Goal: Task Accomplishment & Management: Use online tool/utility

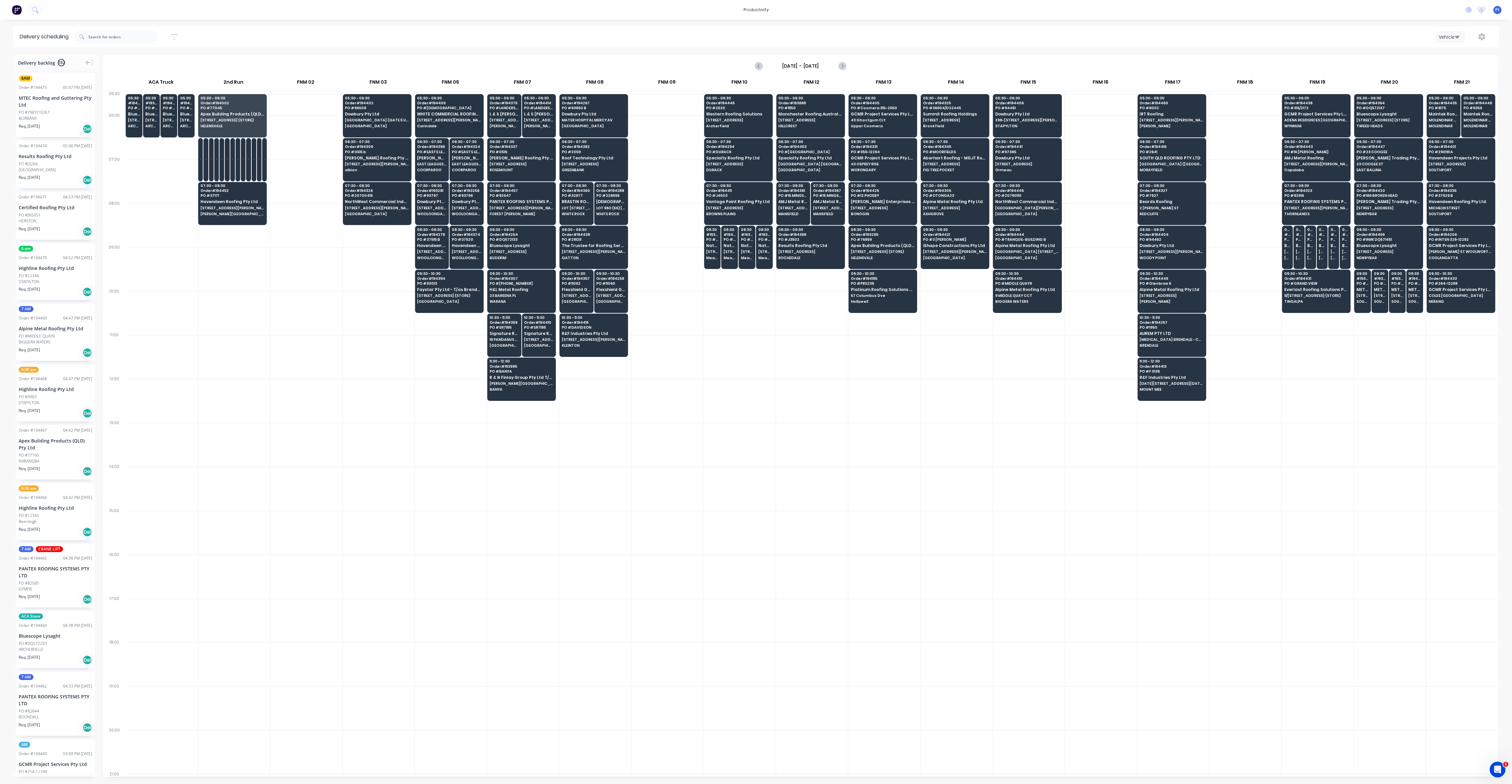
scroll to position [0, 1]
click at [1475, 114] on span "Maintek Roofing - [PERSON_NAME]" at bounding box center [1478, 114] width 30 height 4
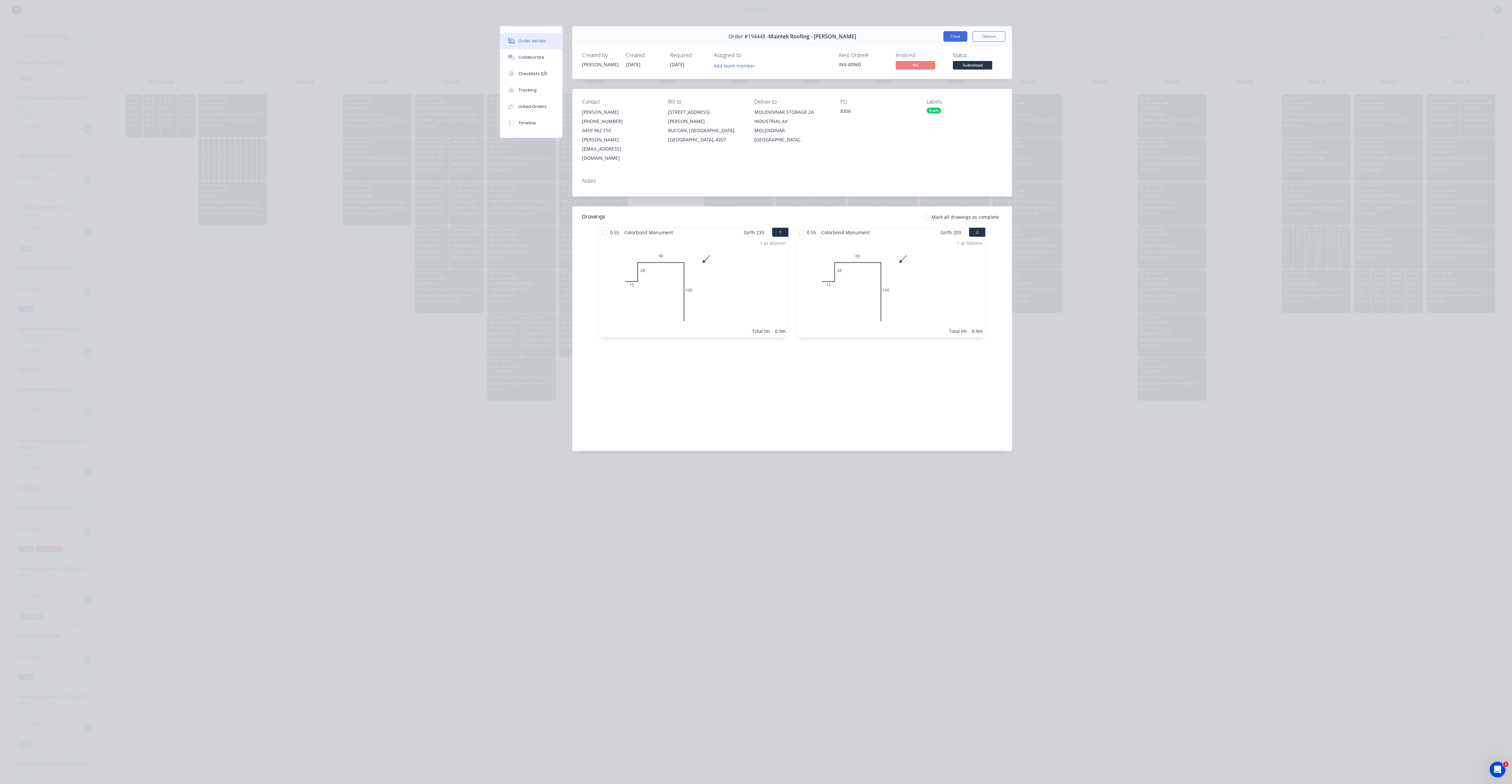
click at [952, 38] on button "Close" at bounding box center [956, 36] width 24 height 10
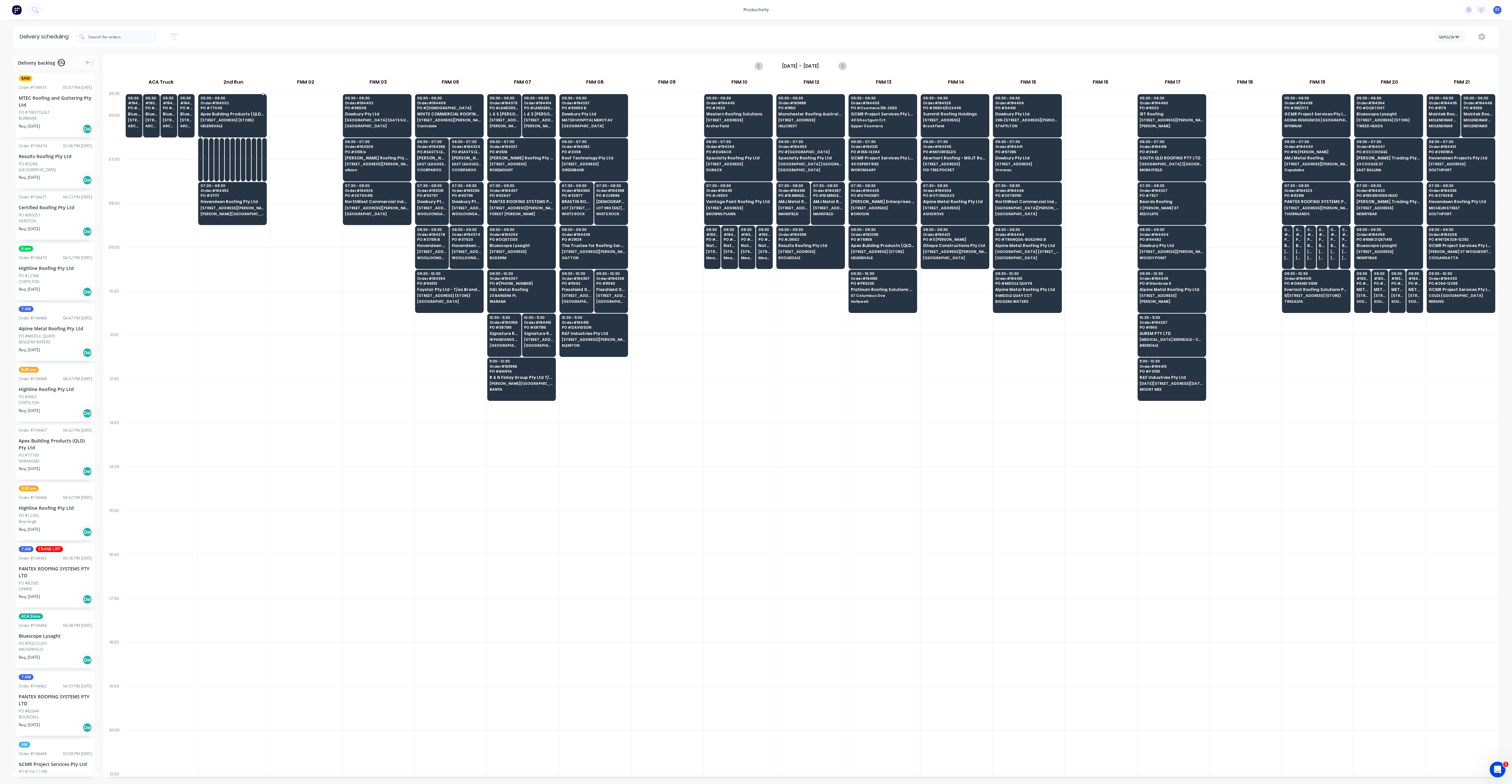
click at [236, 114] on span "Apex Building Products (QLD) Pty Ltd" at bounding box center [232, 114] width 64 height 4
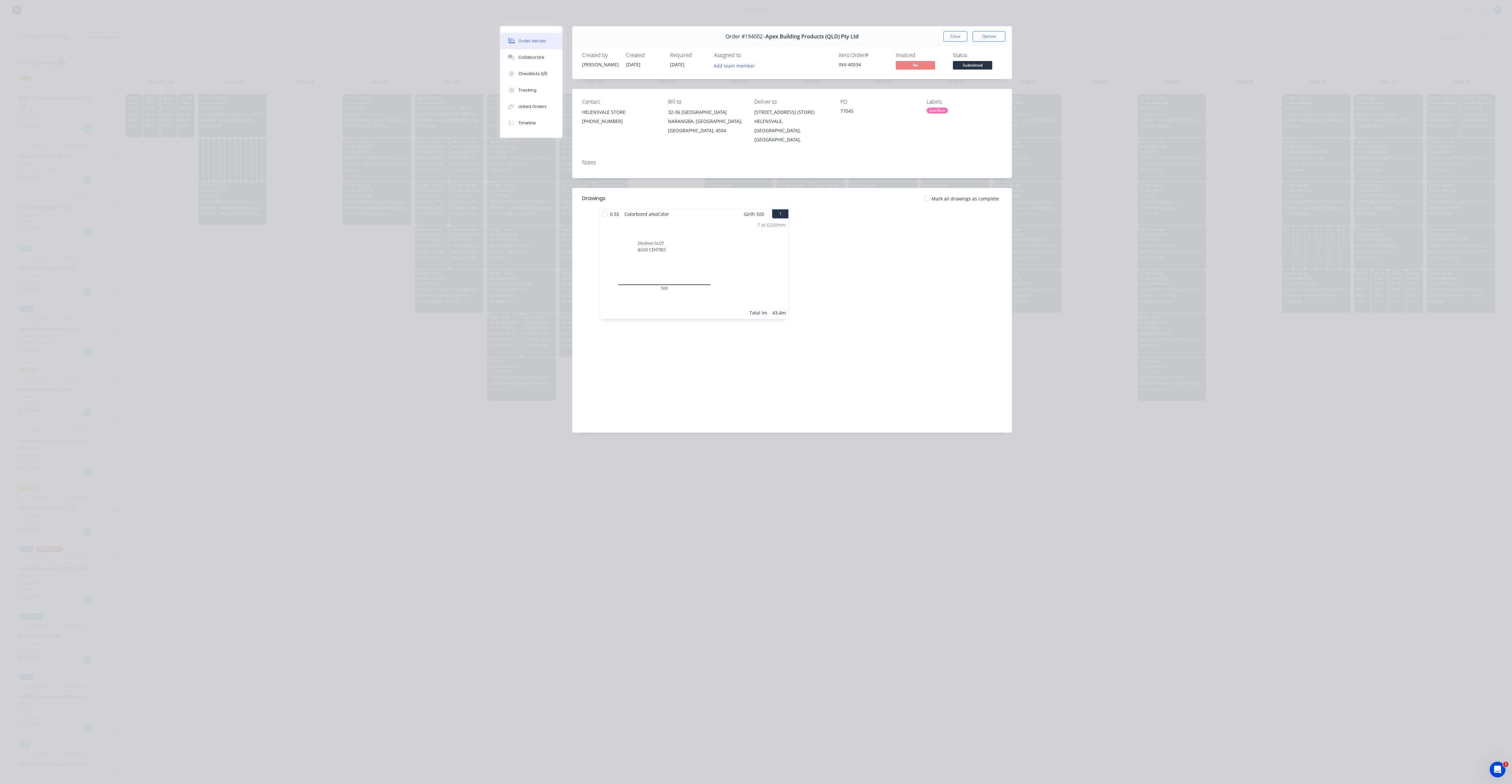
drag, startPoint x: 960, startPoint y: 33, endPoint x: 957, endPoint y: 50, distance: 17.3
click at [960, 33] on button "Close" at bounding box center [956, 36] width 24 height 10
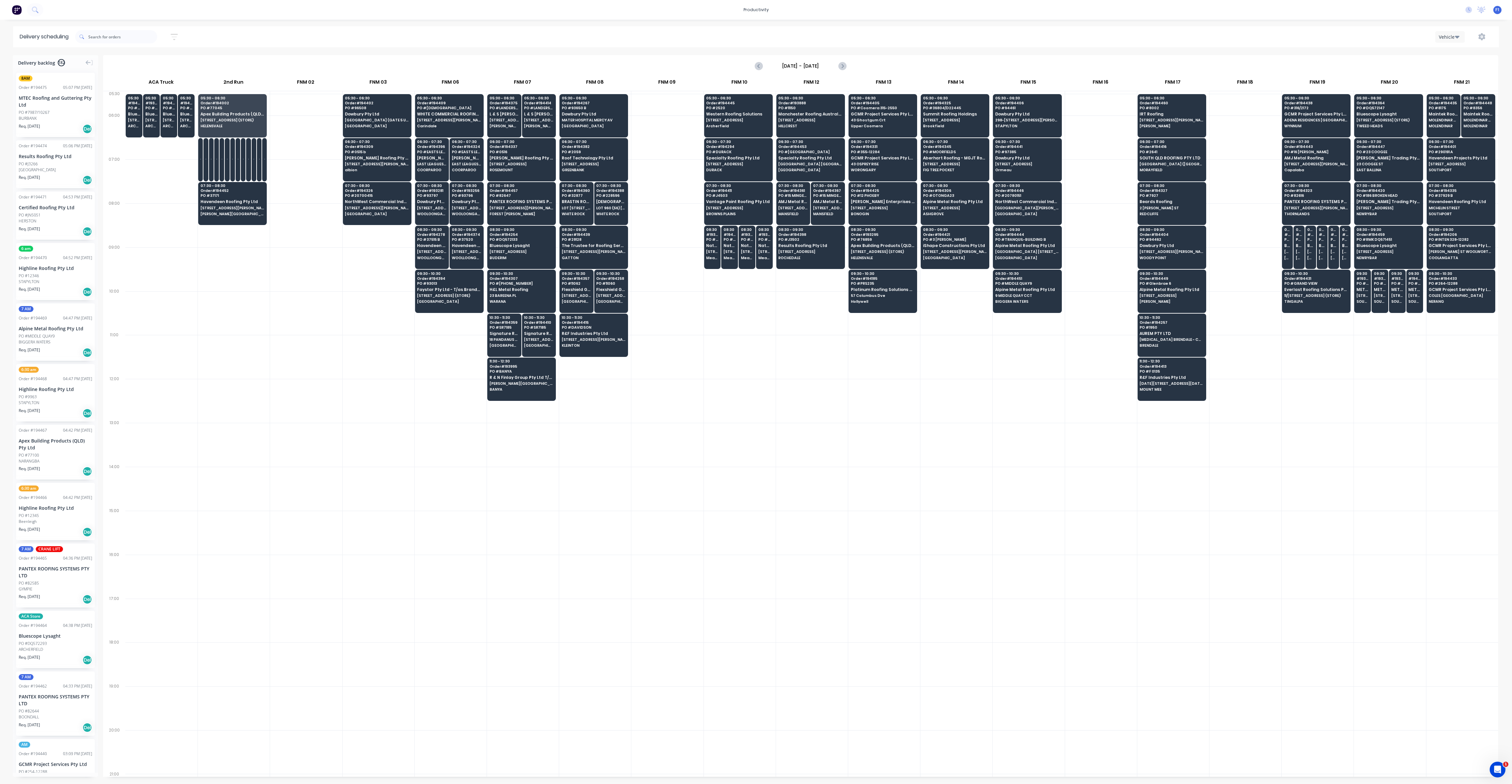
click at [795, 473] on div at bounding box center [812, 489] width 72 height 44
click at [171, 120] on span "[STREET_ADDRESS][PERSON_NAME] (STORE)" at bounding box center [169, 120] width 12 height 4
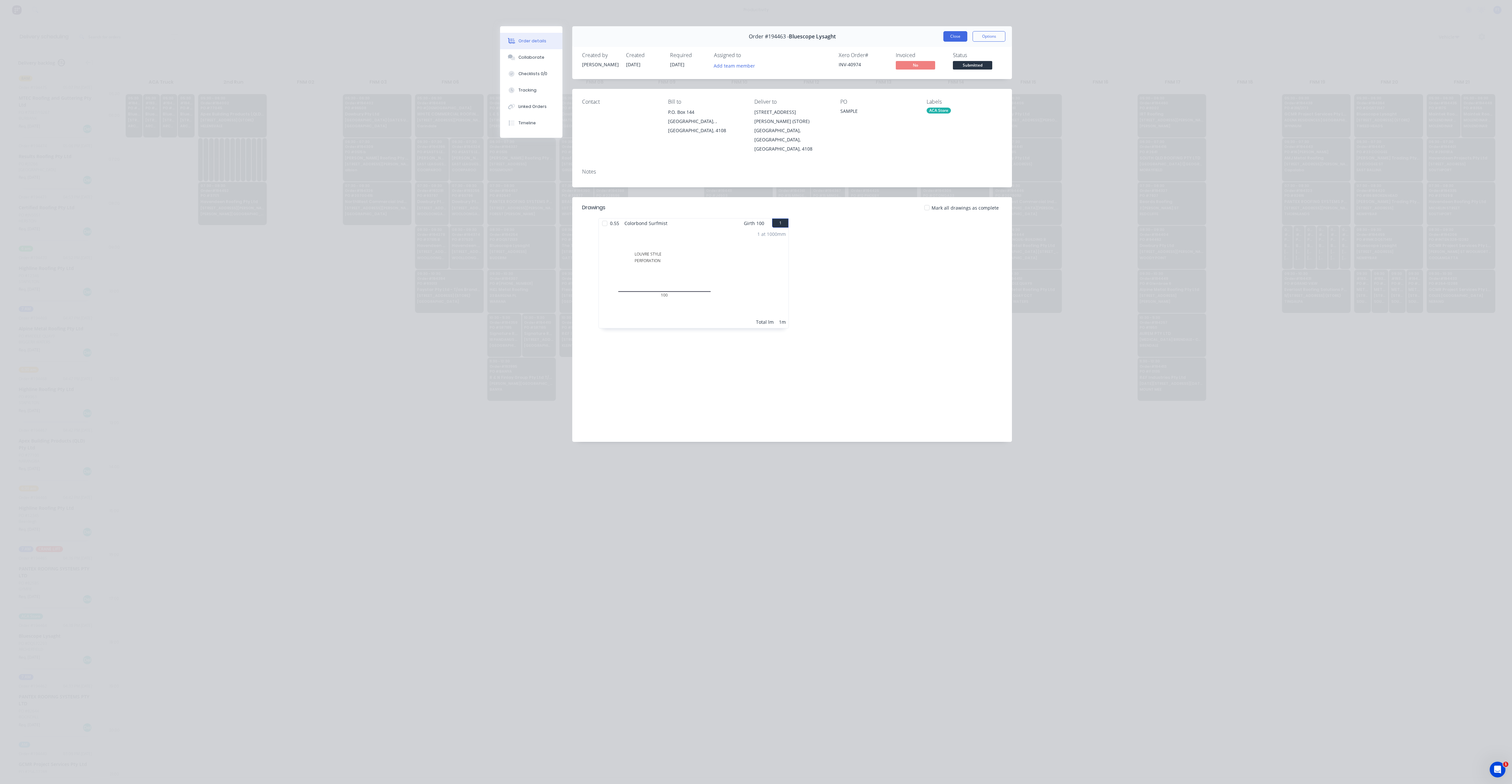
click at [952, 36] on button "Close" at bounding box center [956, 36] width 24 height 10
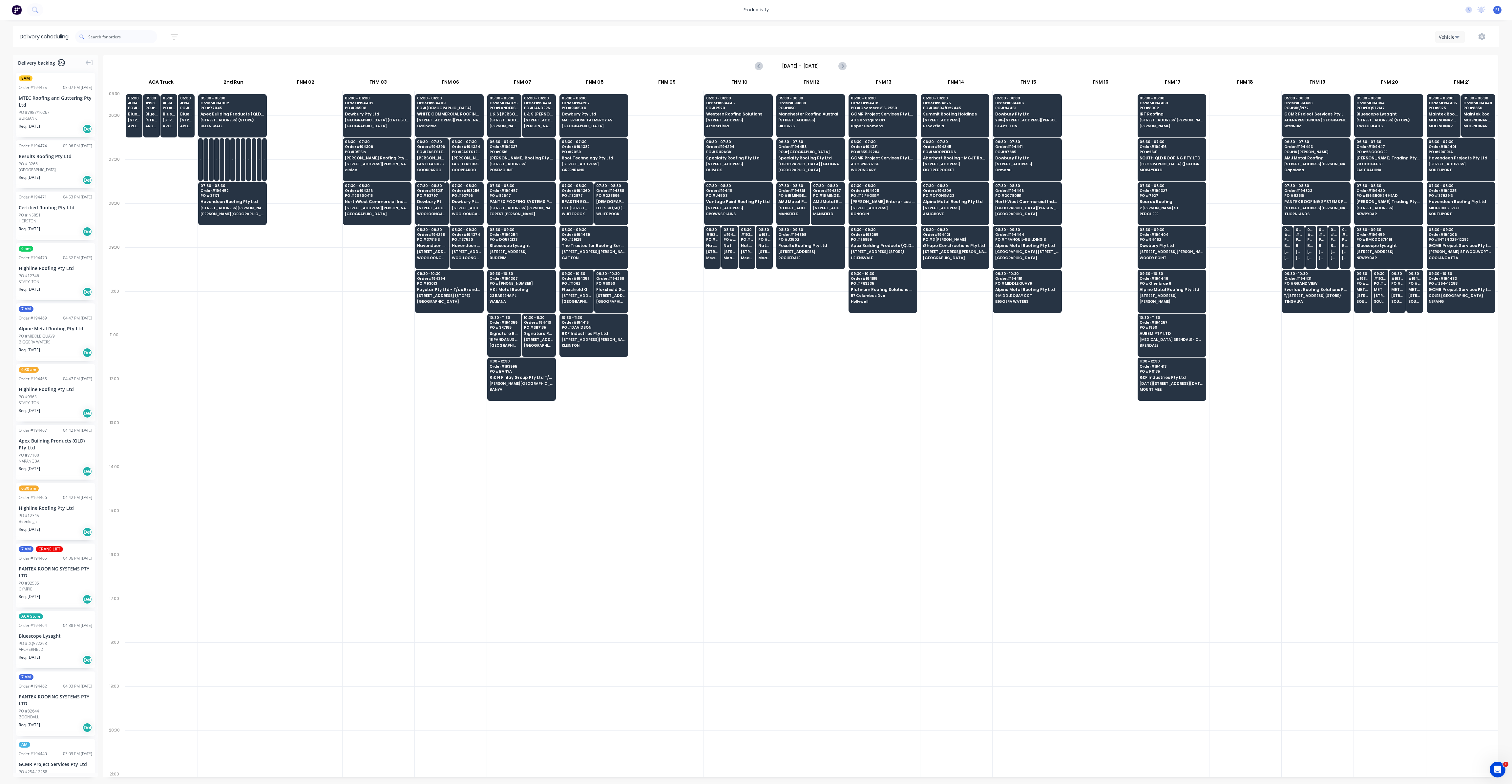
click at [437, 203] on span "Dowbury Pty Ltd" at bounding box center [432, 201] width 30 height 4
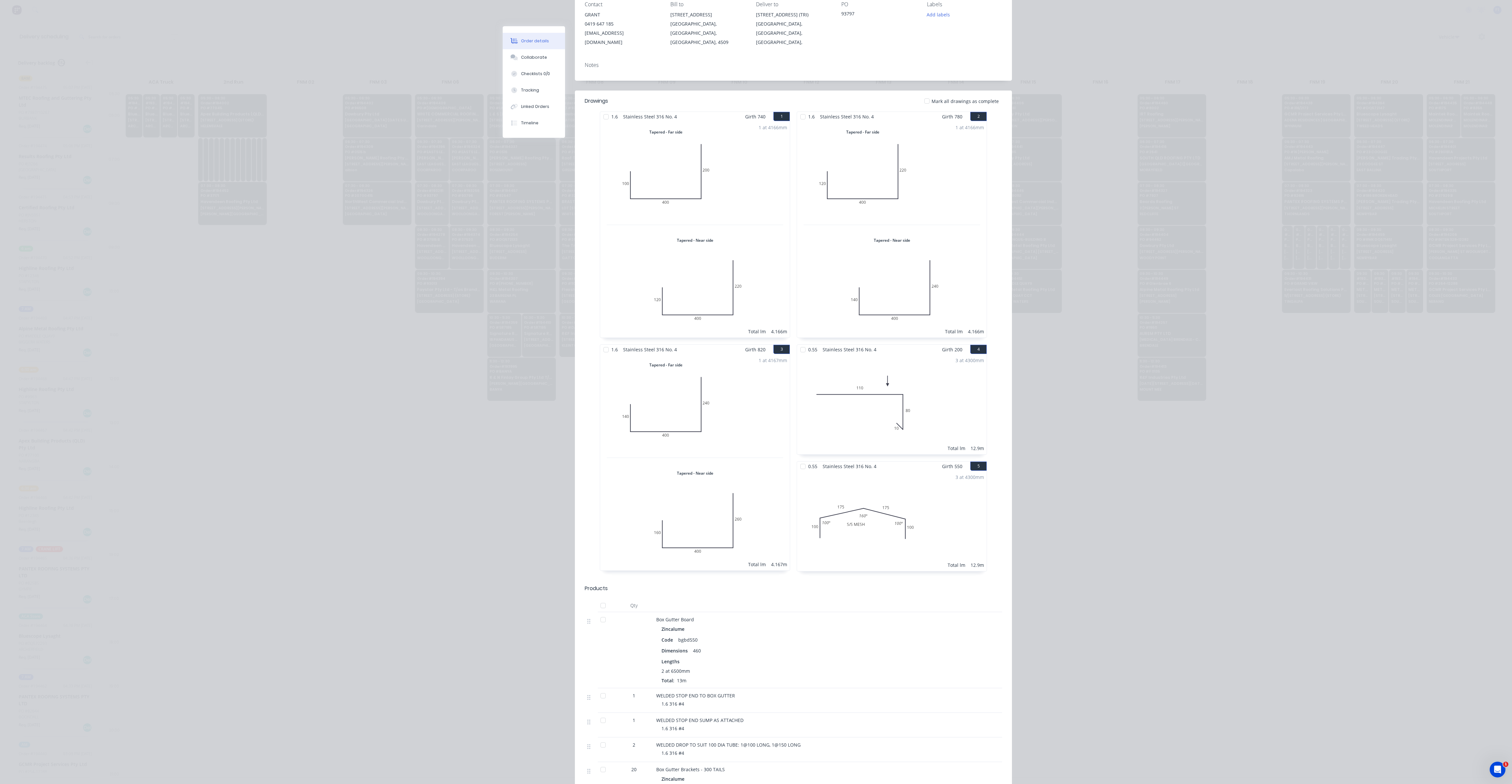
scroll to position [0, 0]
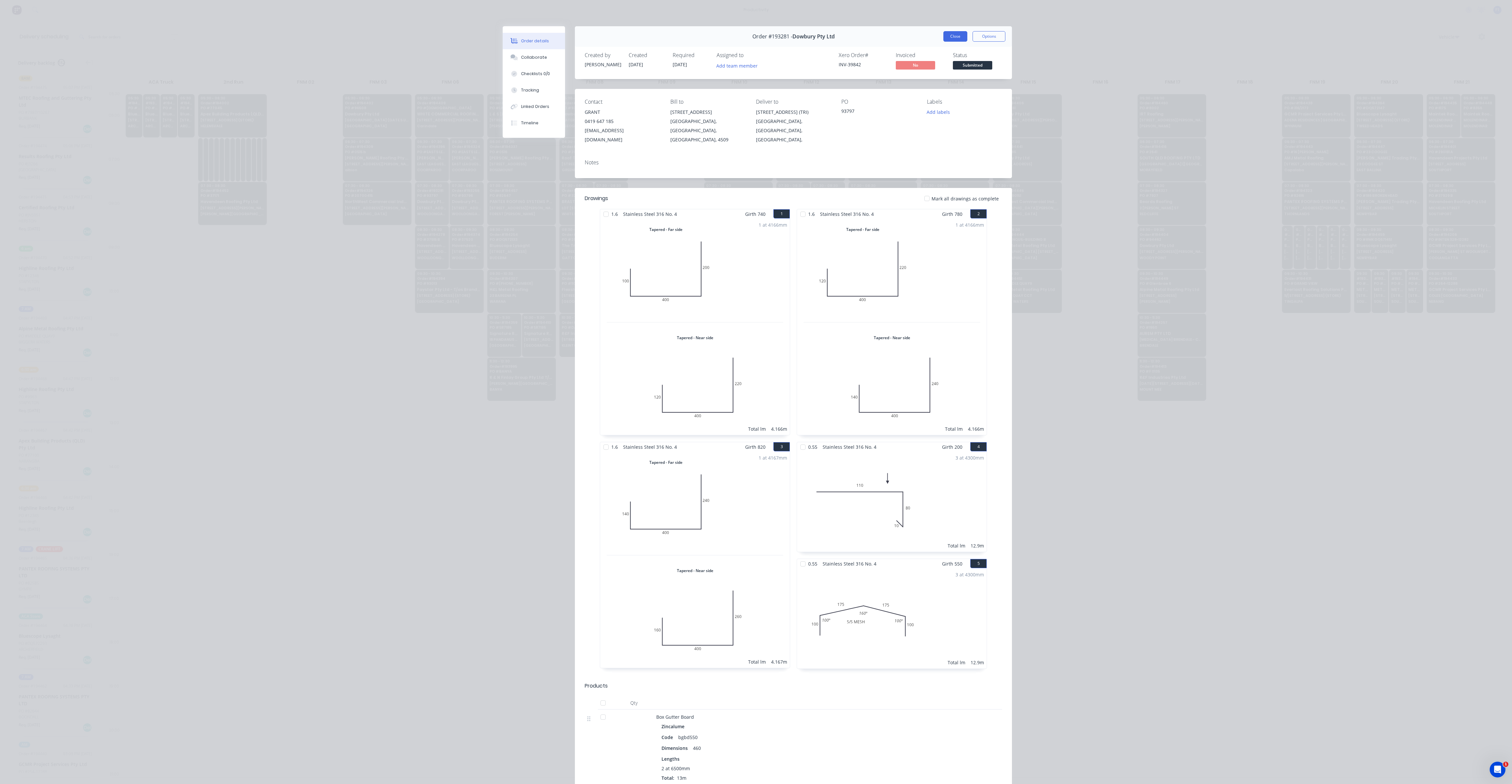
click at [957, 36] on button "Close" at bounding box center [956, 36] width 24 height 10
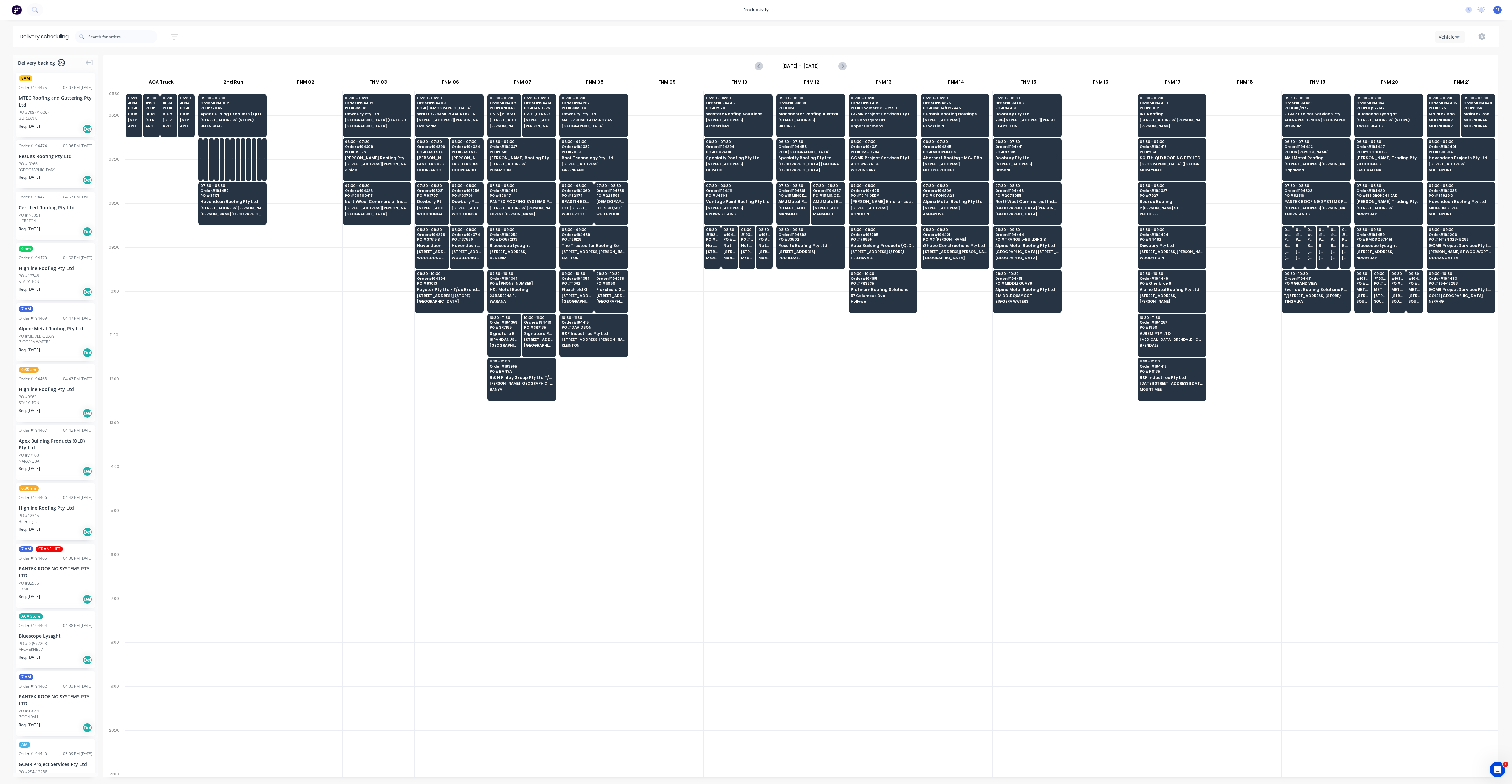
click at [695, 357] on div at bounding box center [667, 357] width 72 height 44
click at [526, 256] on span "BUDERIM" at bounding box center [521, 258] width 64 height 4
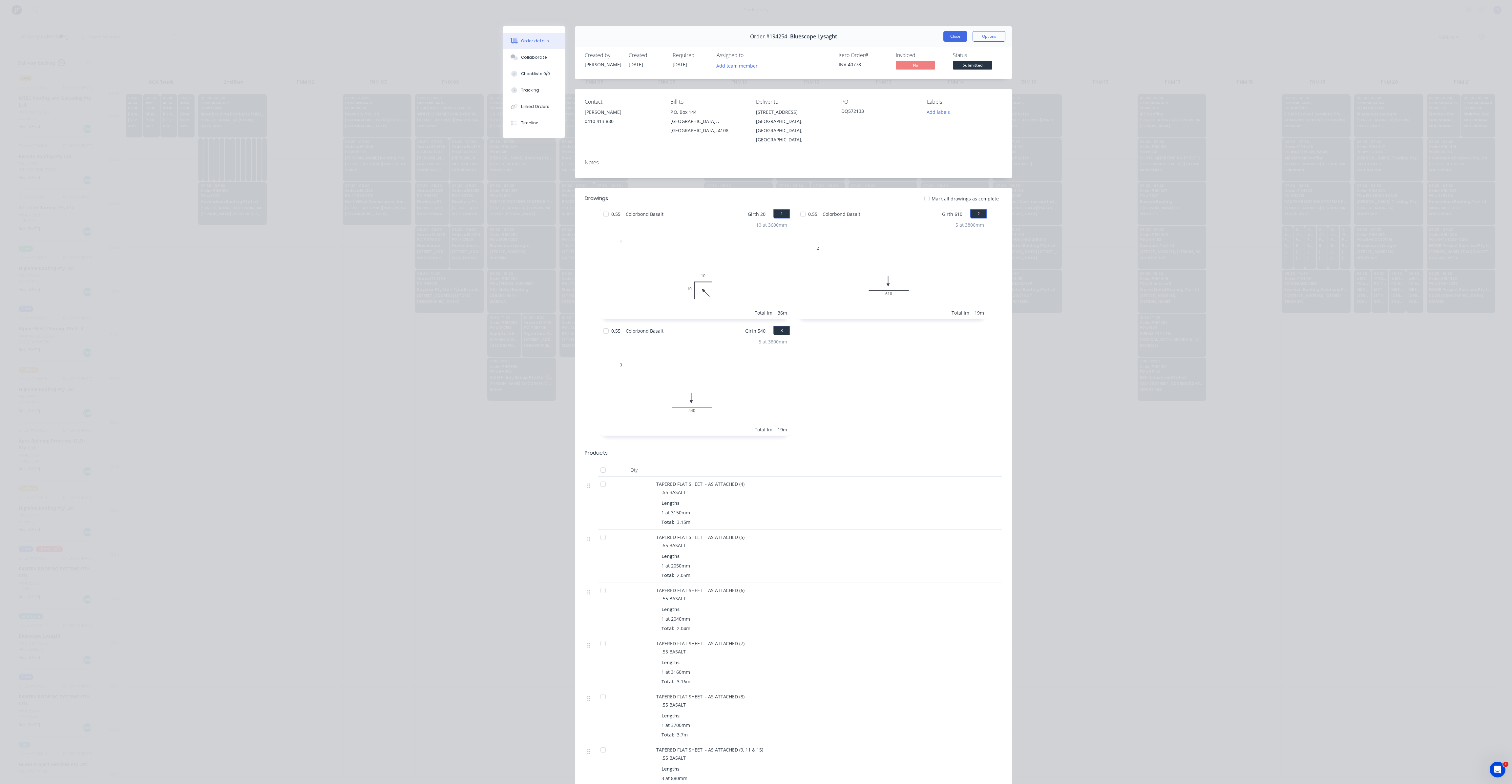
click at [953, 39] on button "Close" at bounding box center [956, 36] width 24 height 10
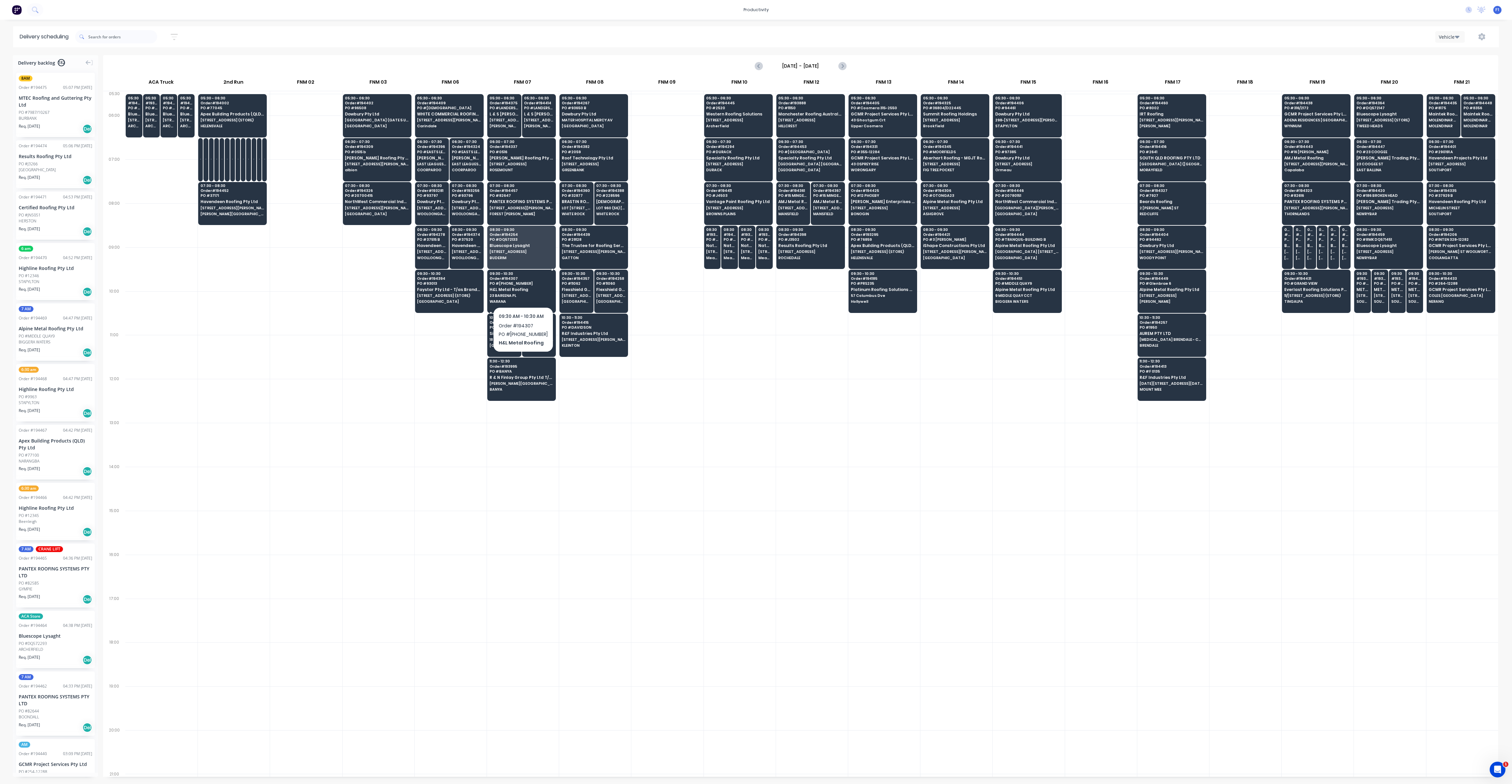
click at [522, 284] on div "09:30 - 10:30 Order # 194307 PO # [PHONE_NUMBER] H&L Metal Roofing 23 BAREENA P…" at bounding box center [522, 288] width 68 height 37
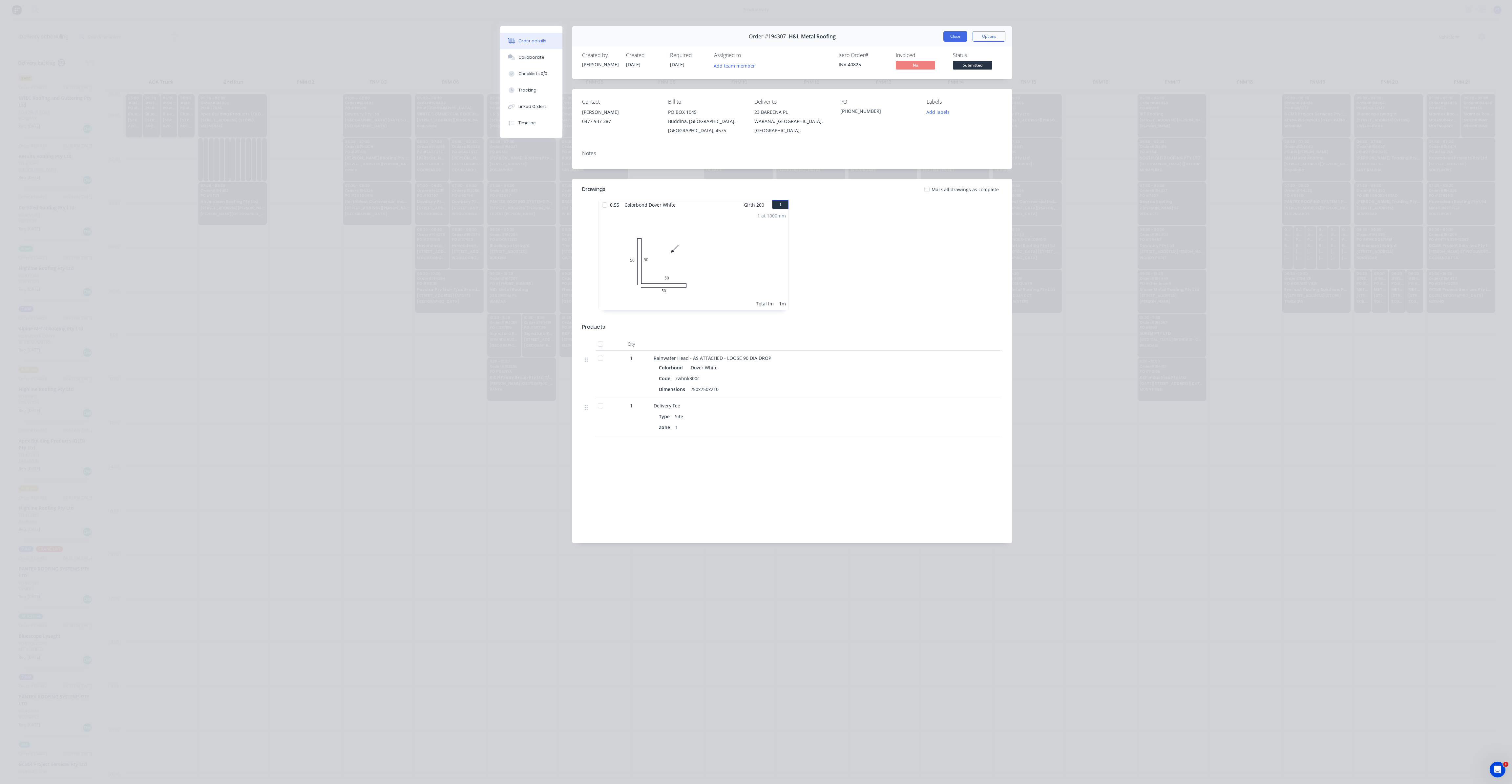
click at [959, 38] on button "Close" at bounding box center [956, 36] width 24 height 10
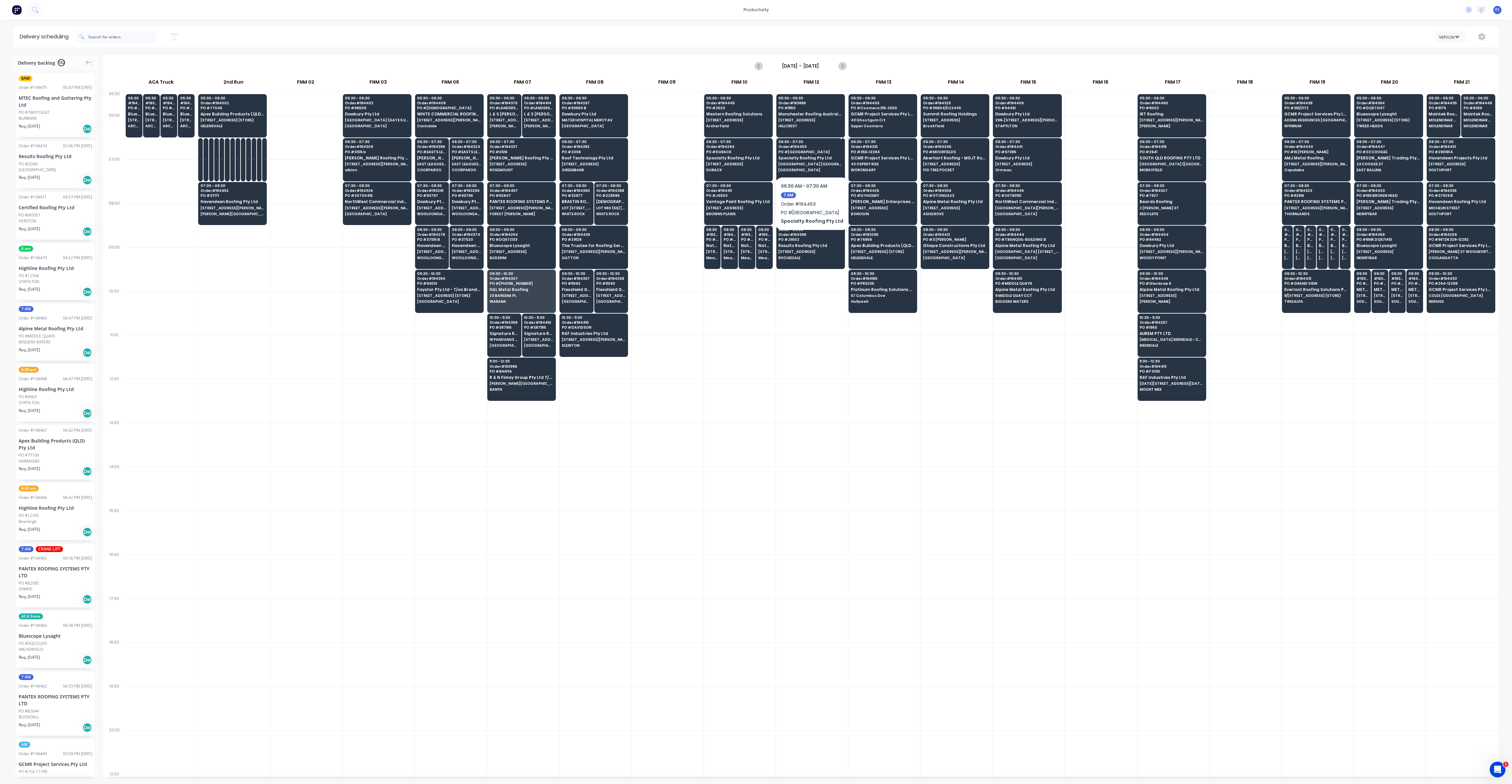
click at [823, 163] on span "[GEOGRAPHIC_DATA] [GEOGRAPHIC_DATA]" at bounding box center [810, 164] width 64 height 4
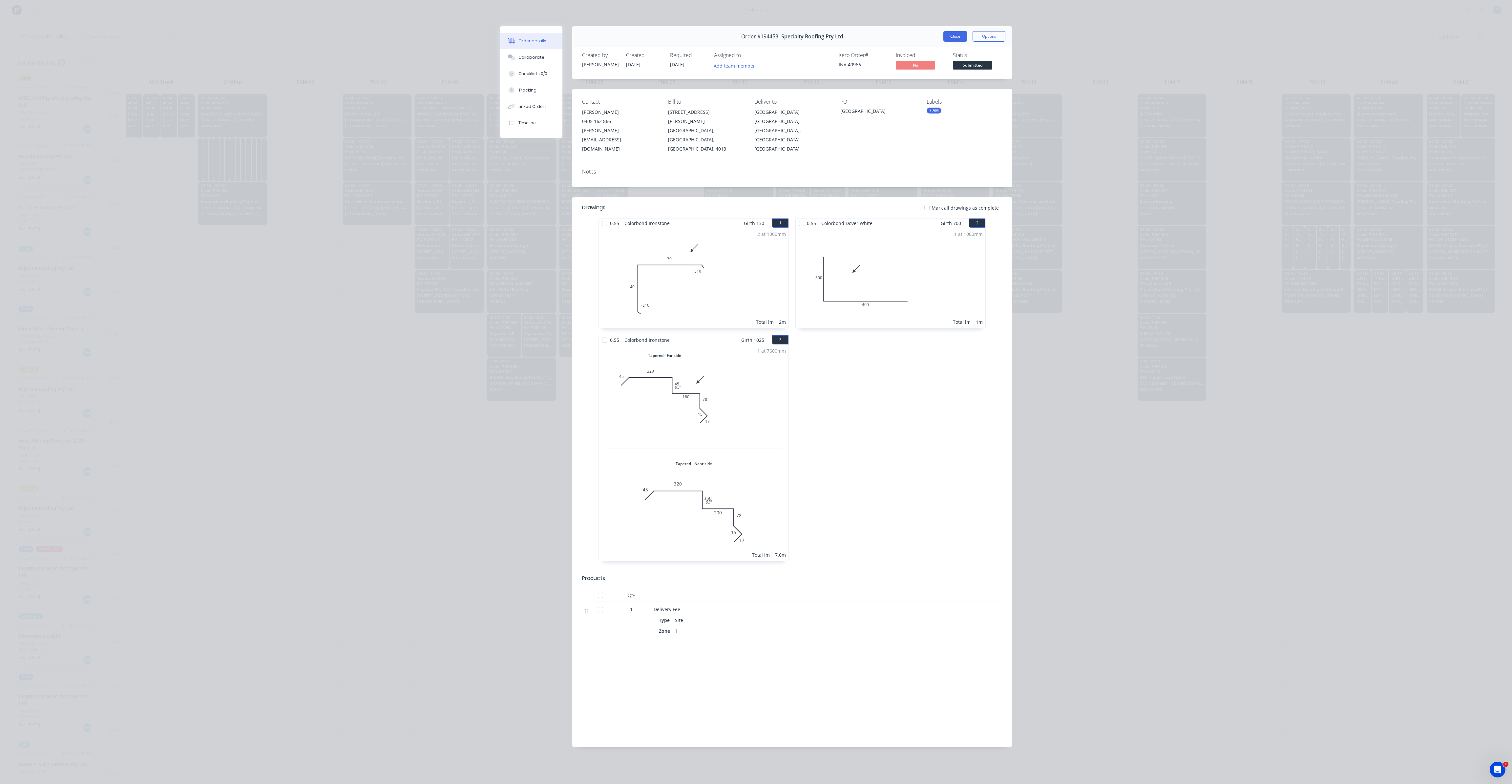
click at [963, 38] on button "Close" at bounding box center [956, 36] width 24 height 10
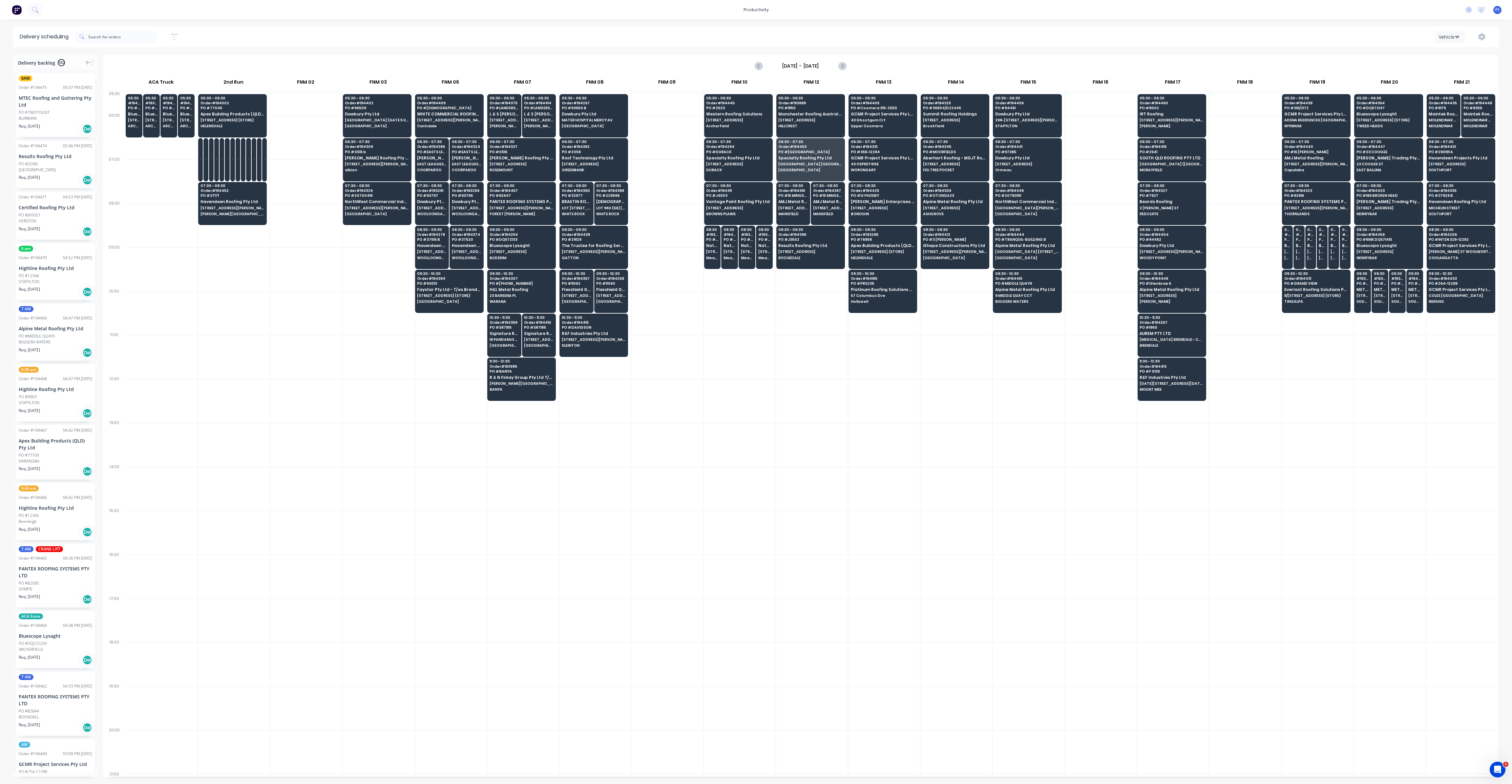
click at [891, 436] on div at bounding box center [884, 444] width 72 height 44
